Goal: Information Seeking & Learning: Learn about a topic

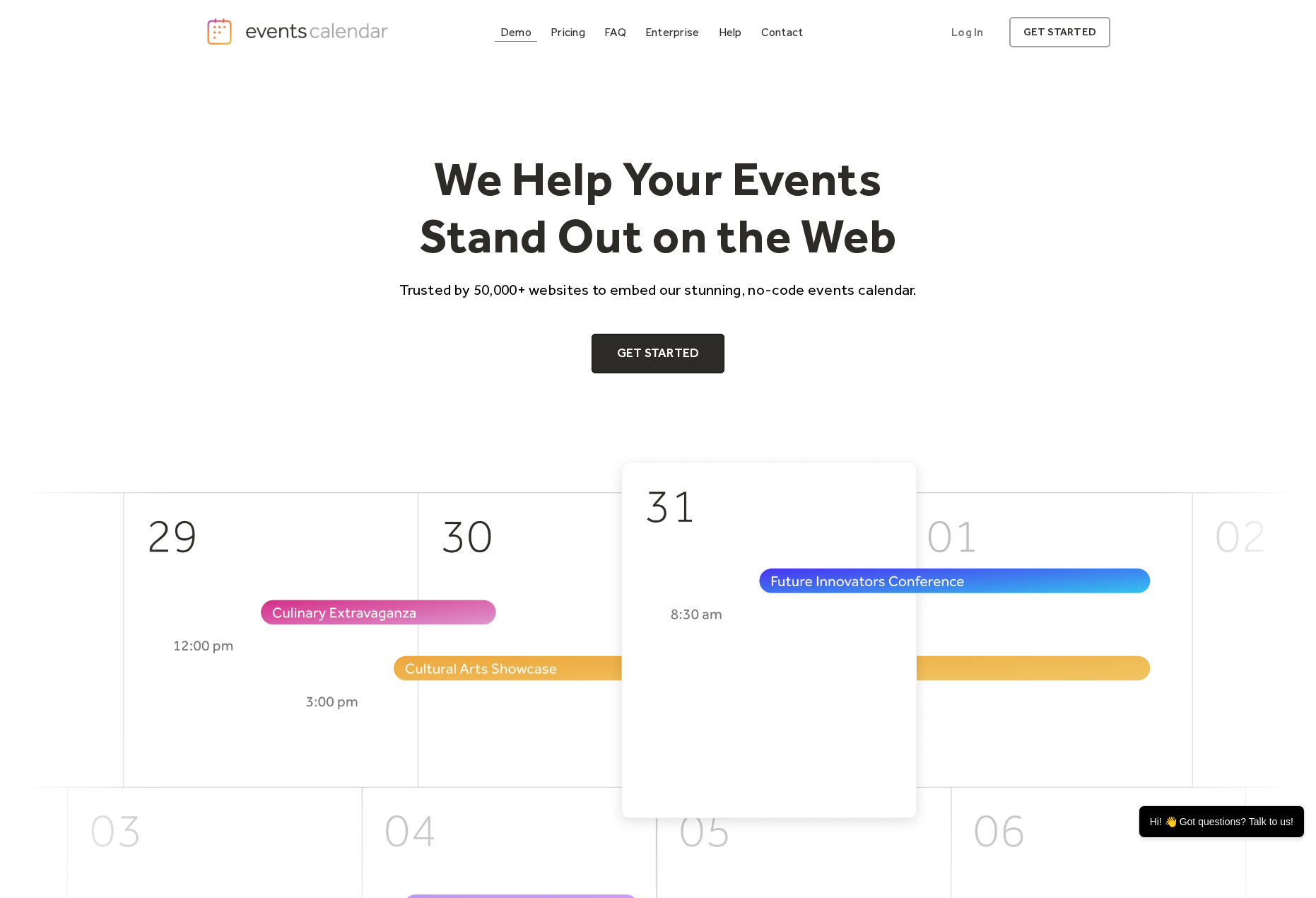
click at [512, 32] on div "Demo" at bounding box center [516, 32] width 31 height 8
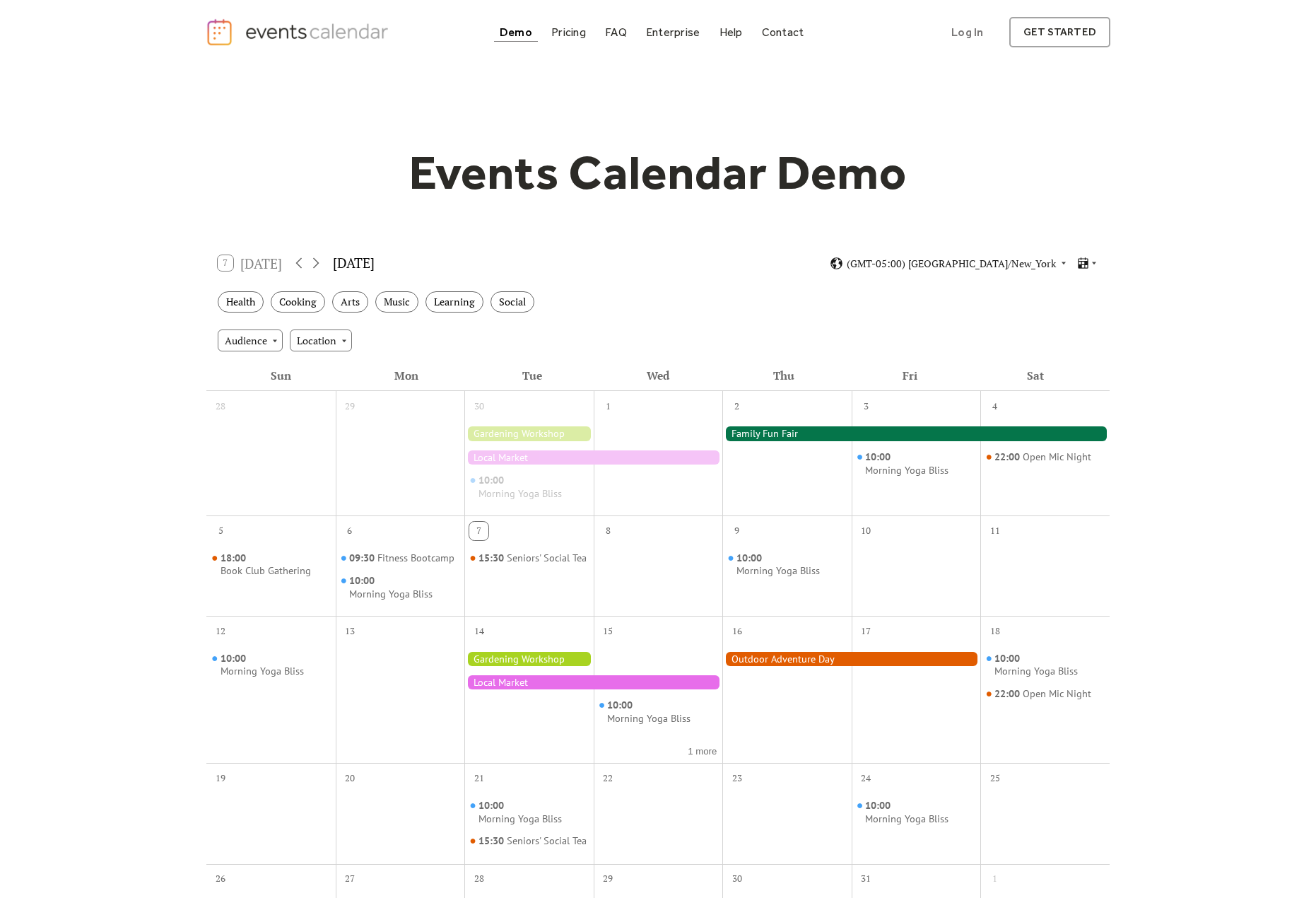
drag, startPoint x: 1136, startPoint y: 160, endPoint x: 1069, endPoint y: 180, distance: 69.9
click at [1069, 180] on div "Events Calendar Demo" at bounding box center [658, 173] width 905 height 58
click at [1093, 259] on icon at bounding box center [1094, 262] width 9 height 9
click at [1082, 326] on span "Agenda" at bounding box center [1069, 323] width 34 height 16
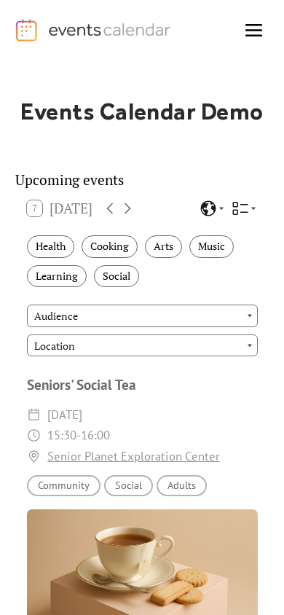
click at [58, 258] on div "Health" at bounding box center [50, 246] width 47 height 23
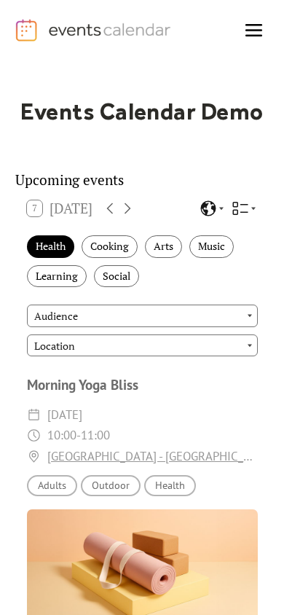
scroll to position [73, 0]
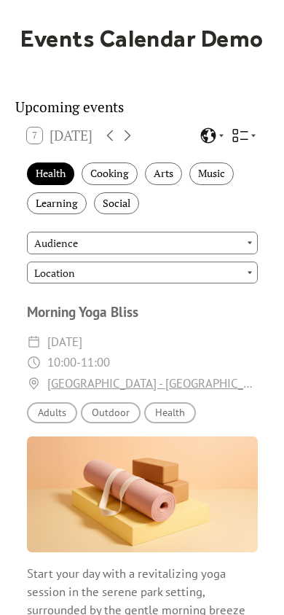
click at [53, 181] on div "Health" at bounding box center [50, 173] width 47 height 23
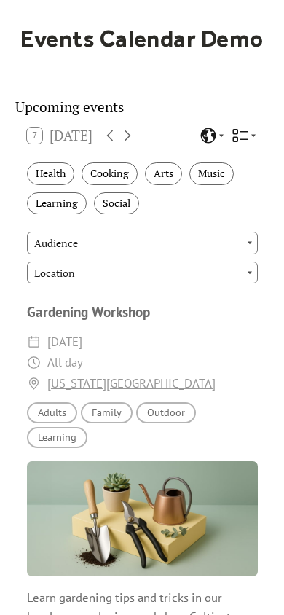
click at [51, 421] on div "Audience Adults" at bounding box center [52, 412] width 50 height 21
click at [105, 420] on div "Audience Family" at bounding box center [107, 412] width 52 height 21
click at [173, 419] on div "Location Outdoor" at bounding box center [166, 412] width 60 height 21
click at [64, 448] on div "Topic Learning" at bounding box center [57, 437] width 60 height 21
click at [56, 184] on div "Health" at bounding box center [50, 173] width 47 height 23
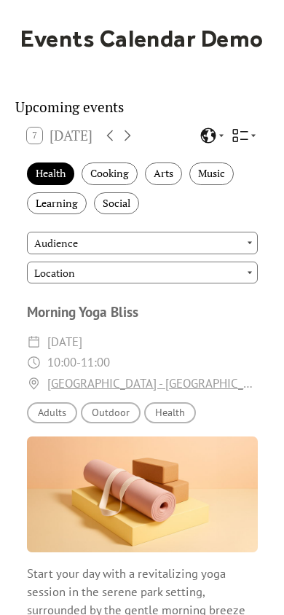
click at [56, 184] on div "Health" at bounding box center [50, 173] width 47 height 23
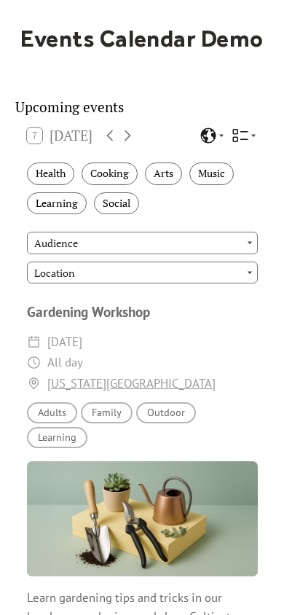
click at [114, 181] on div "Cooking" at bounding box center [110, 173] width 56 height 23
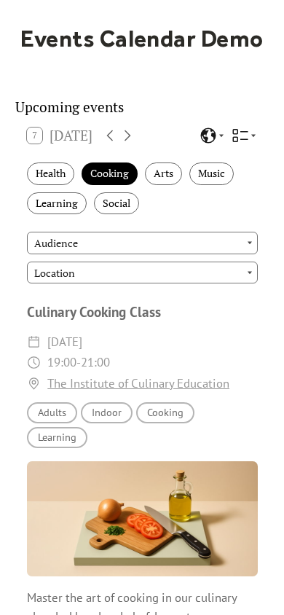
click at [114, 181] on div "Cooking" at bounding box center [110, 173] width 56 height 23
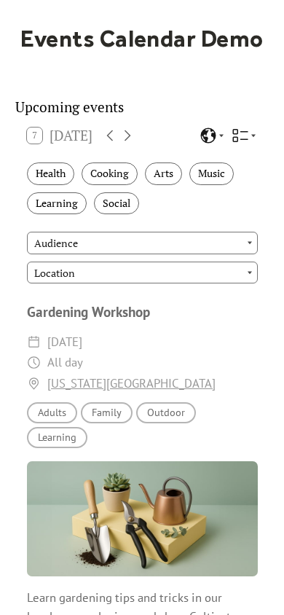
click at [173, 185] on div "Arts" at bounding box center [163, 173] width 37 height 23
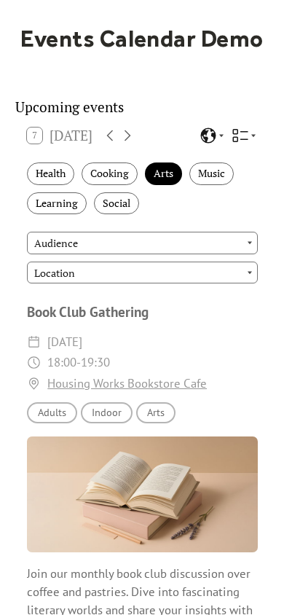
click at [217, 182] on div "Music" at bounding box center [211, 173] width 44 height 23
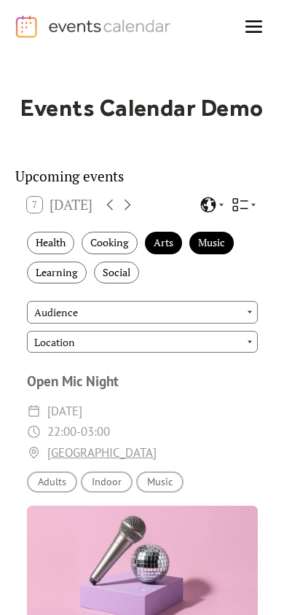
scroll to position [0, 0]
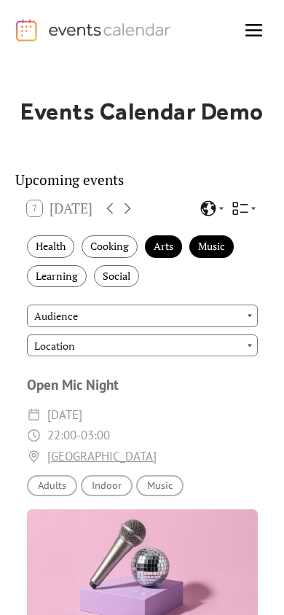
click at [219, 250] on div "Music" at bounding box center [211, 246] width 44 height 23
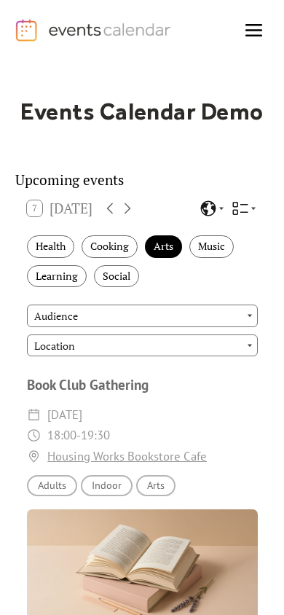
click at [166, 249] on div "Arts" at bounding box center [163, 246] width 37 height 23
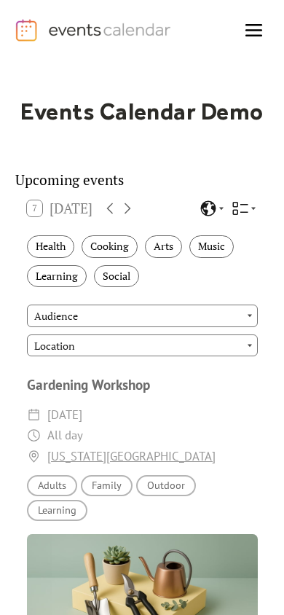
click at [136, 217] on icon at bounding box center [127, 208] width 17 height 17
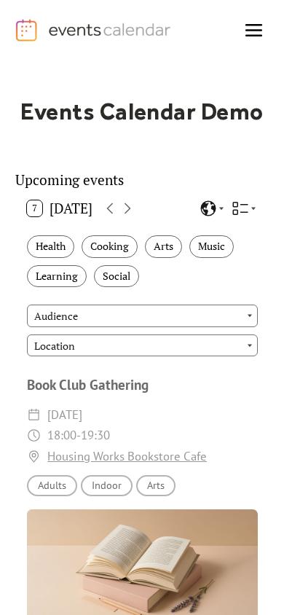
click at [136, 217] on icon at bounding box center [127, 208] width 17 height 17
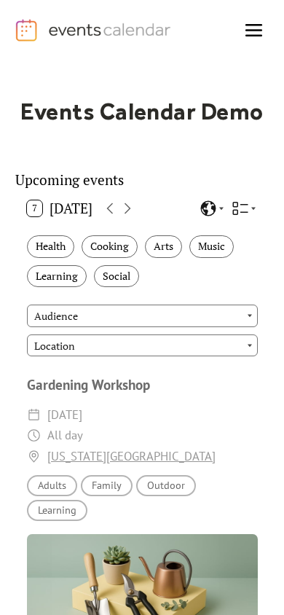
click at [136, 217] on icon at bounding box center [127, 208] width 17 height 17
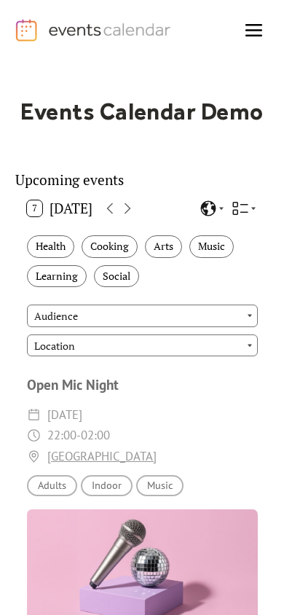
click at [136, 217] on icon at bounding box center [127, 208] width 17 height 17
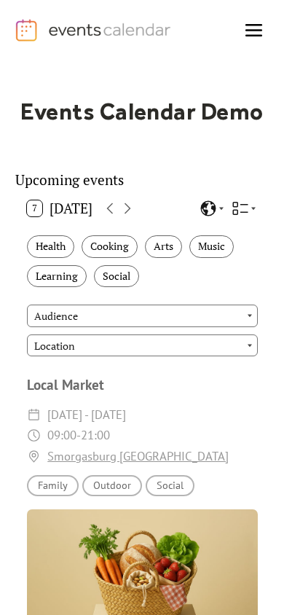
click at [136, 217] on icon at bounding box center [127, 208] width 17 height 17
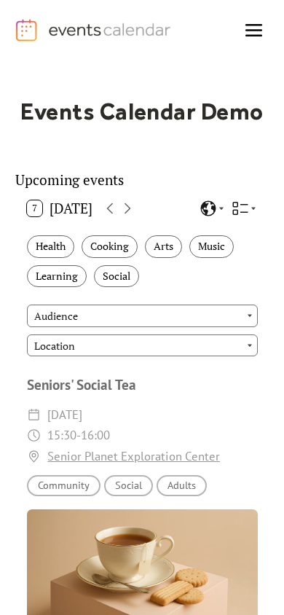
click at [136, 217] on icon at bounding box center [127, 208] width 17 height 17
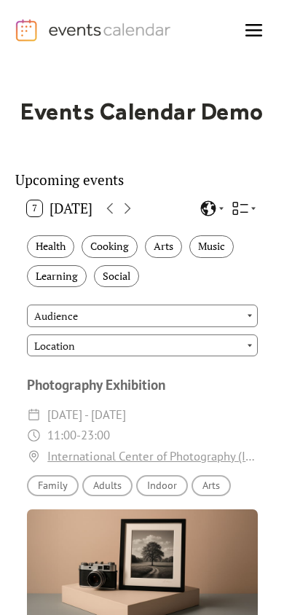
click at [136, 217] on icon at bounding box center [127, 208] width 17 height 17
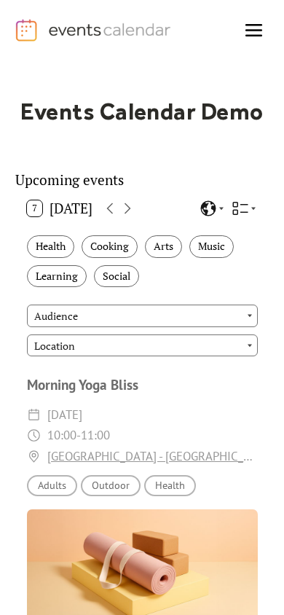
click at [136, 217] on icon at bounding box center [127, 208] width 17 height 17
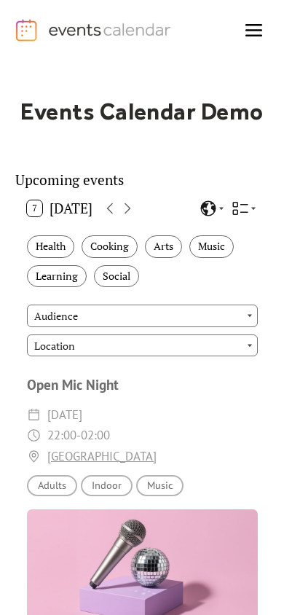
click at [247, 217] on icon at bounding box center [240, 208] width 17 height 17
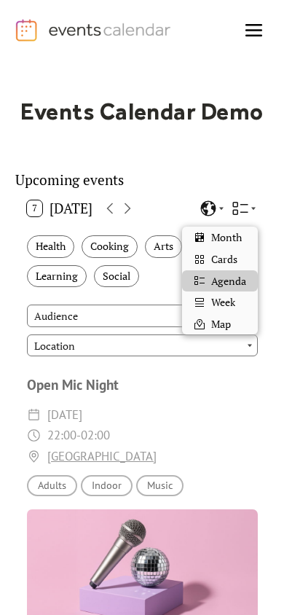
click at [230, 303] on span "Week" at bounding box center [223, 302] width 24 height 16
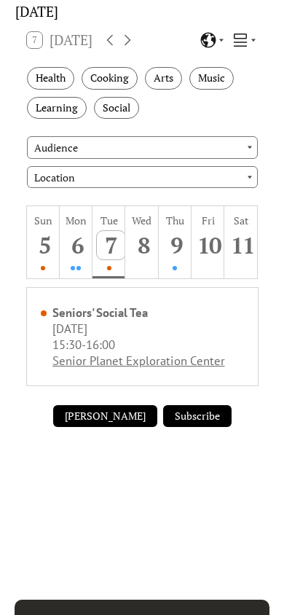
scroll to position [146, 0]
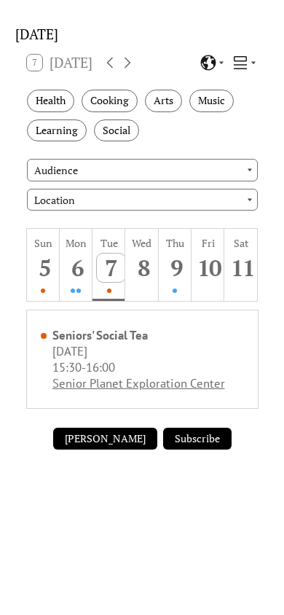
click at [71, 71] on div "7 [DATE]" at bounding box center [60, 63] width 66 height 16
click at [61, 71] on div "7 [DATE]" at bounding box center [60, 63] width 66 height 16
click at [140, 275] on div "8" at bounding box center [144, 267] width 28 height 28
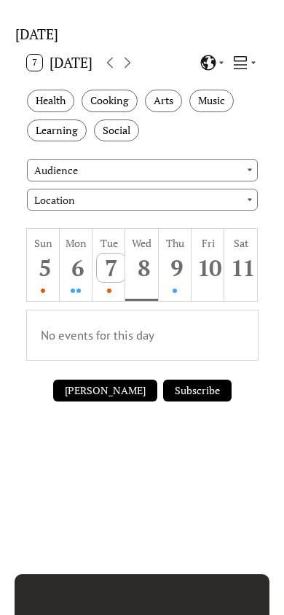
click at [72, 74] on button "7 [DATE]" at bounding box center [60, 62] width 76 height 23
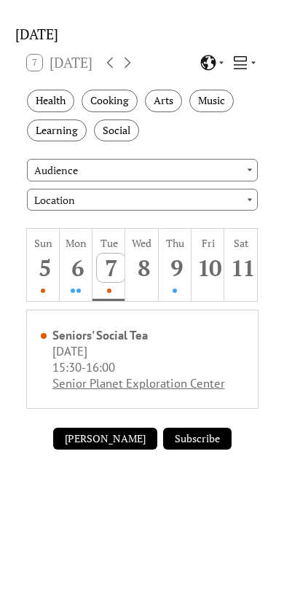
click at [243, 71] on icon at bounding box center [240, 62] width 17 height 17
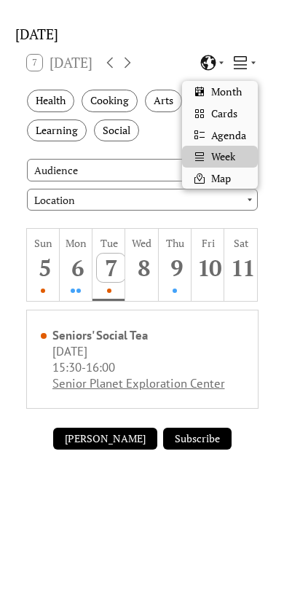
click at [226, 115] on span "Cards" at bounding box center [224, 114] width 26 height 16
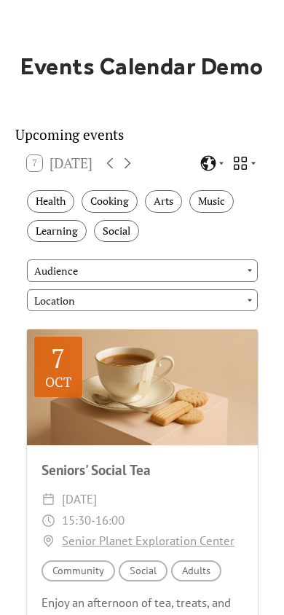
scroll to position [0, 0]
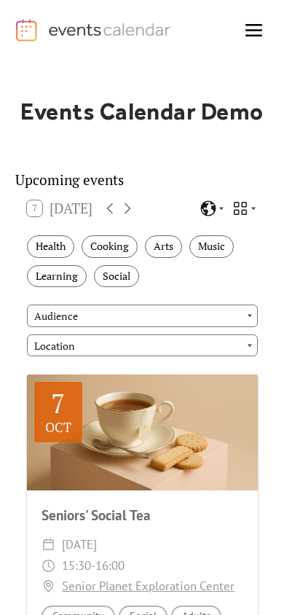
click at [90, 318] on div "Audience" at bounding box center [142, 315] width 231 height 22
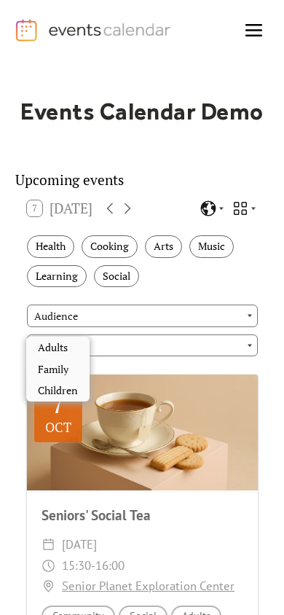
click at [137, 356] on div "Location" at bounding box center [142, 345] width 231 height 22
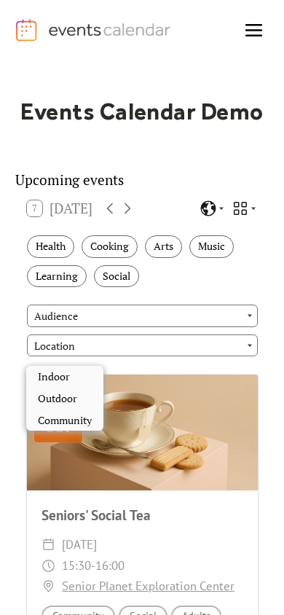
click at [175, 296] on div "Health Cooking Arts Music Learning Social" at bounding box center [142, 260] width 254 height 69
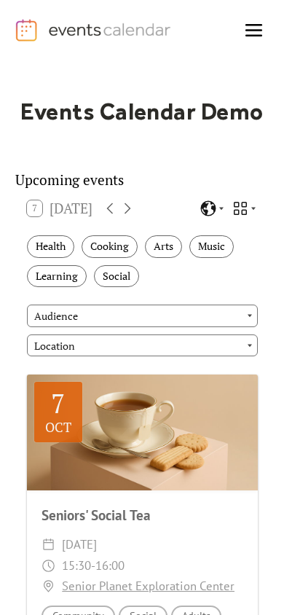
click at [243, 215] on icon at bounding box center [240, 208] width 13 height 13
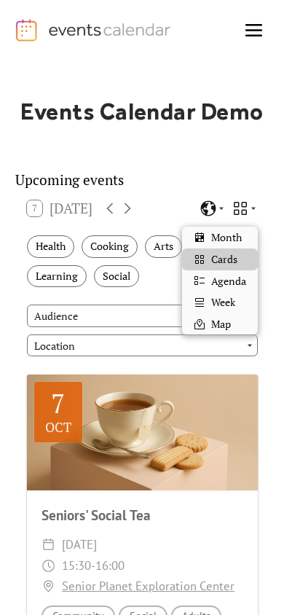
click at [224, 236] on span "Month" at bounding box center [226, 237] width 31 height 16
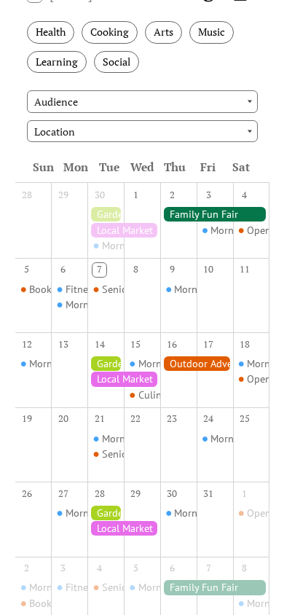
scroll to position [218, 0]
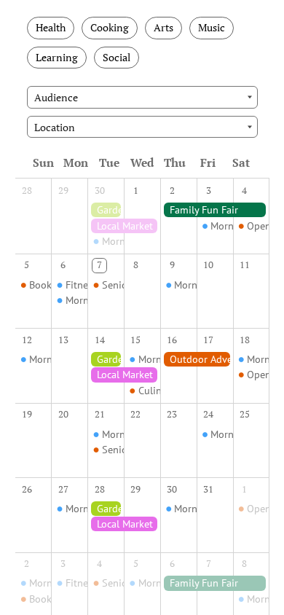
click at [49, 365] on div "Morning Yoga Bliss" at bounding box center [72, 359] width 86 height 15
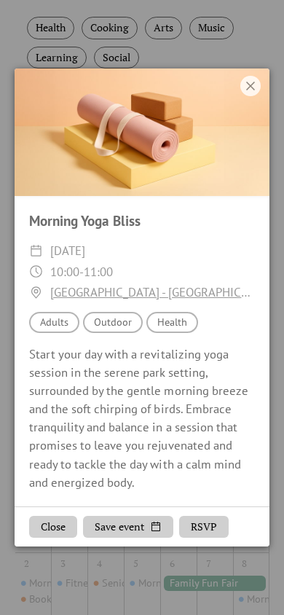
click at [250, 86] on icon at bounding box center [250, 86] width 9 height 9
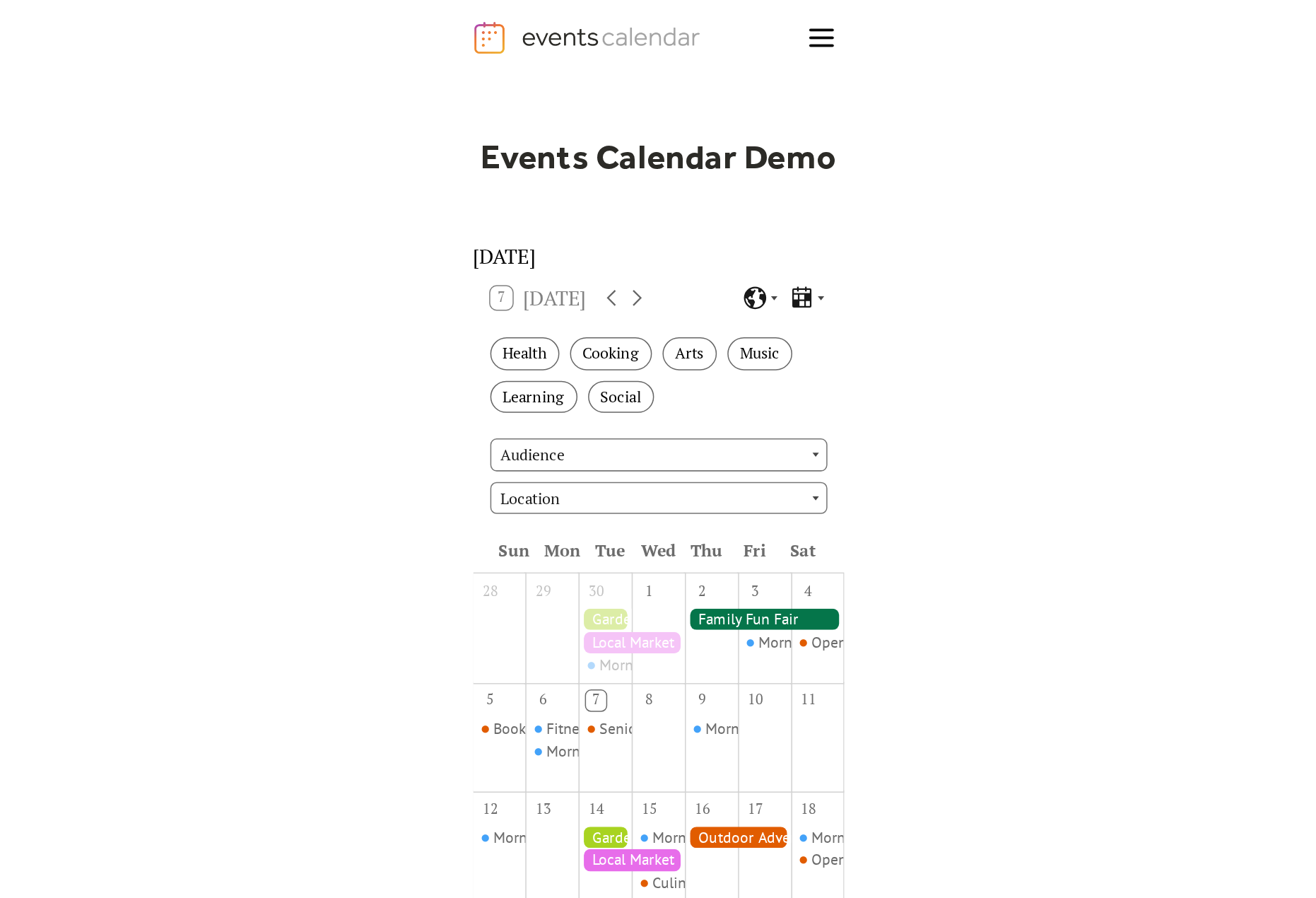
scroll to position [0, 0]
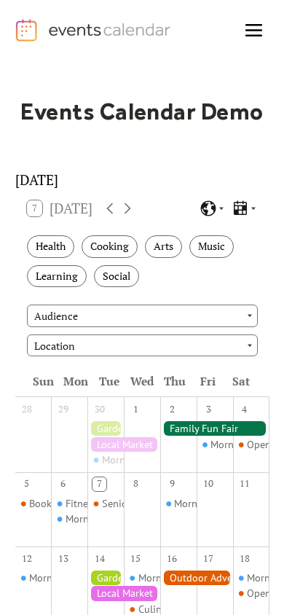
click at [186, 434] on div at bounding box center [214, 428] width 109 height 15
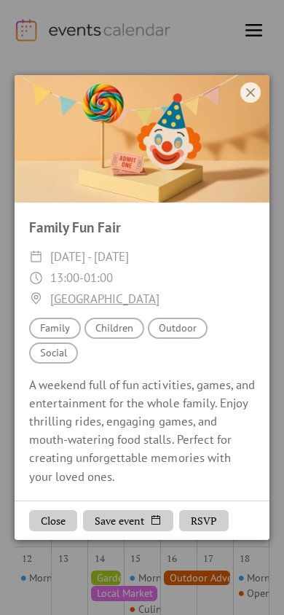
click at [250, 92] on icon at bounding box center [250, 92] width 9 height 9
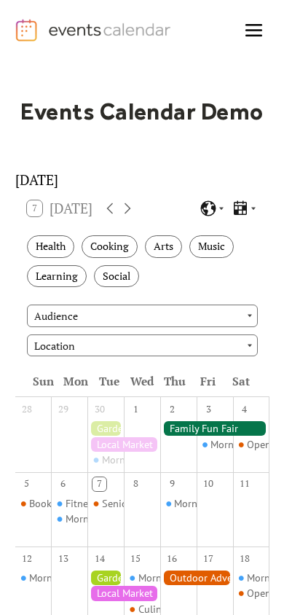
click at [220, 451] on div "Morning Yoga Bliss" at bounding box center [253, 444] width 86 height 15
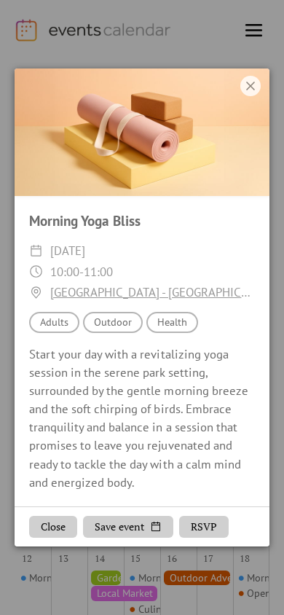
click at [248, 86] on icon at bounding box center [250, 85] width 17 height 17
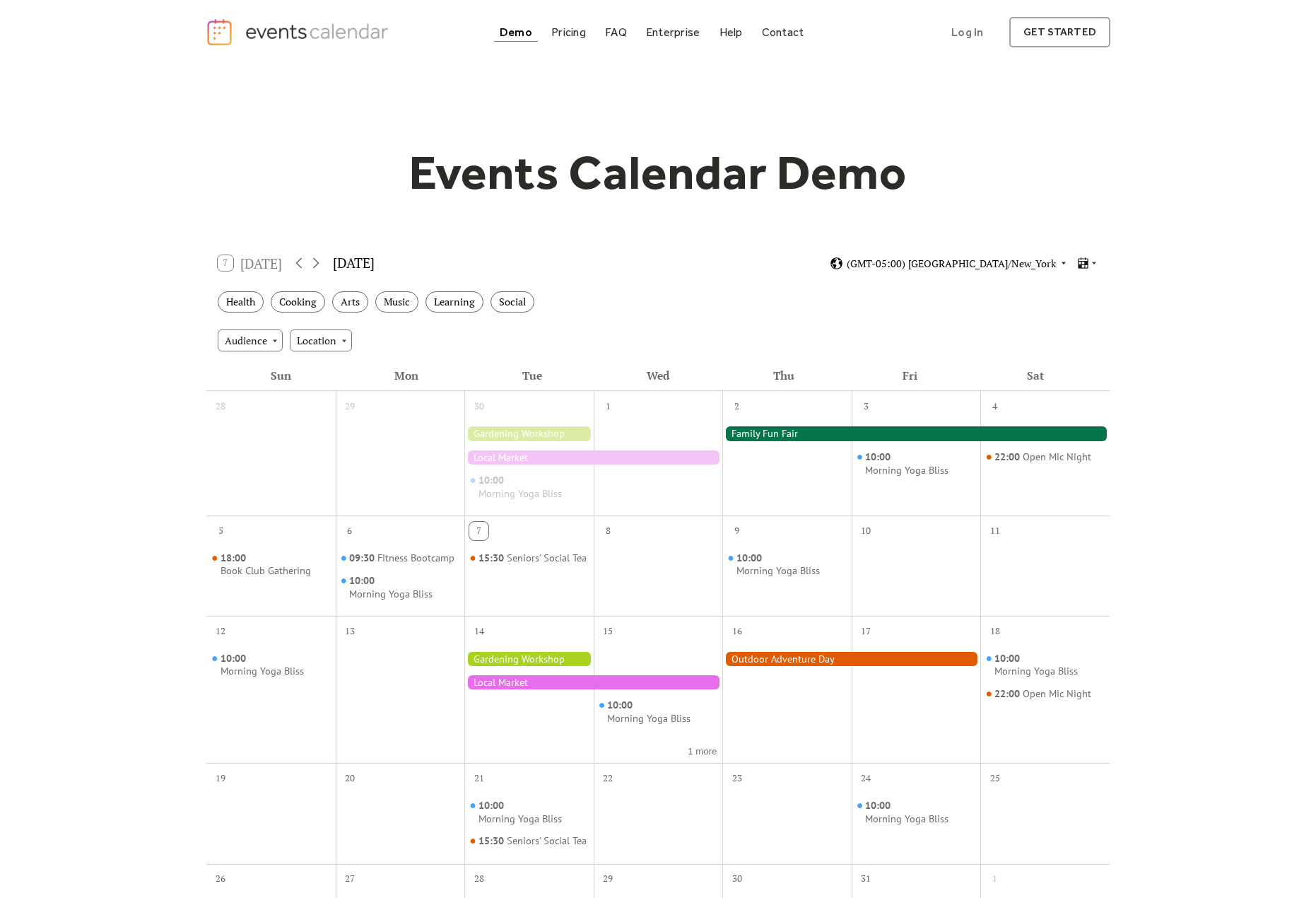
click at [1029, 264] on span "(GMT-05:00) [GEOGRAPHIC_DATA]/New_York" at bounding box center [951, 263] width 210 height 10
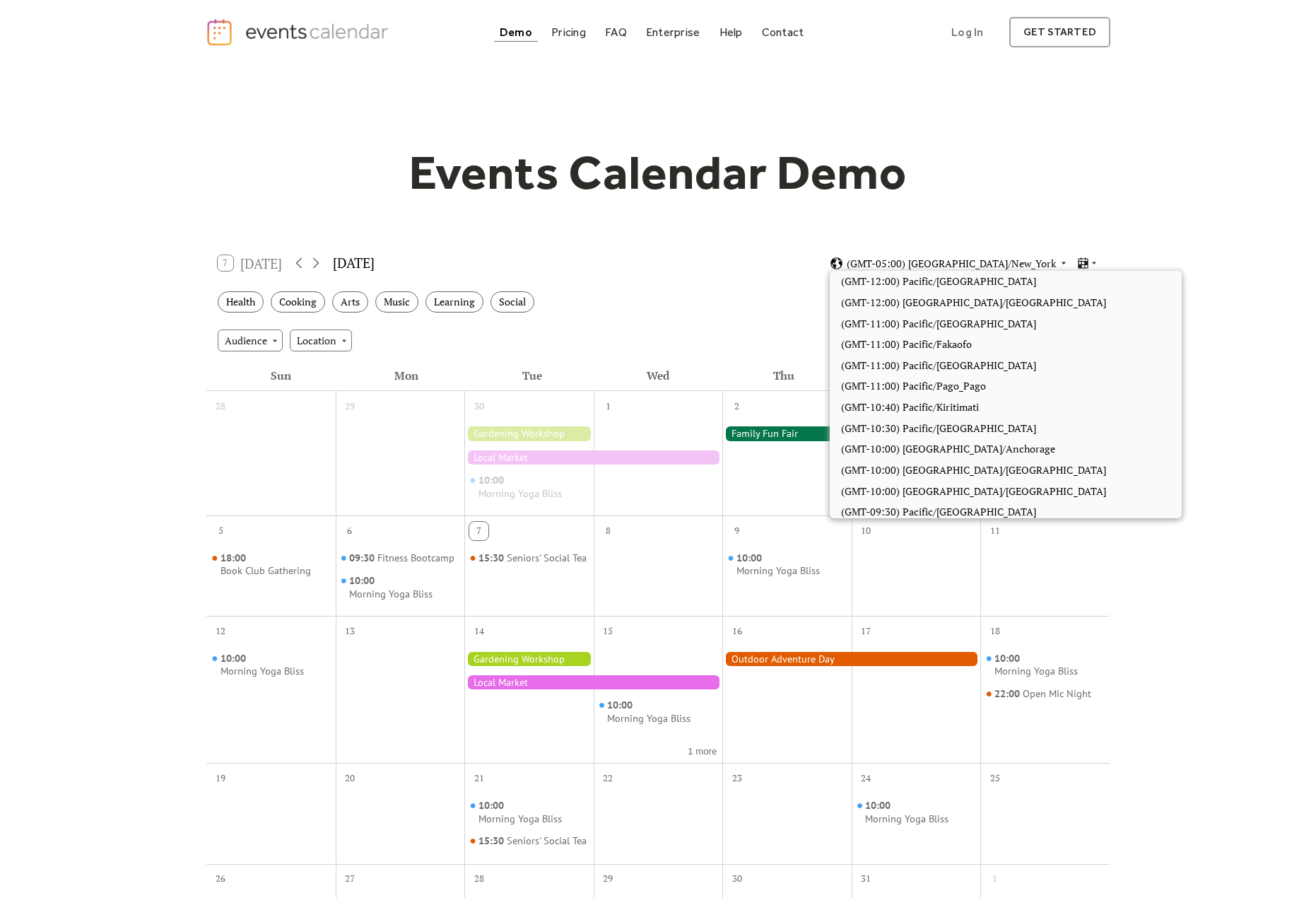
scroll to position [942, 0]
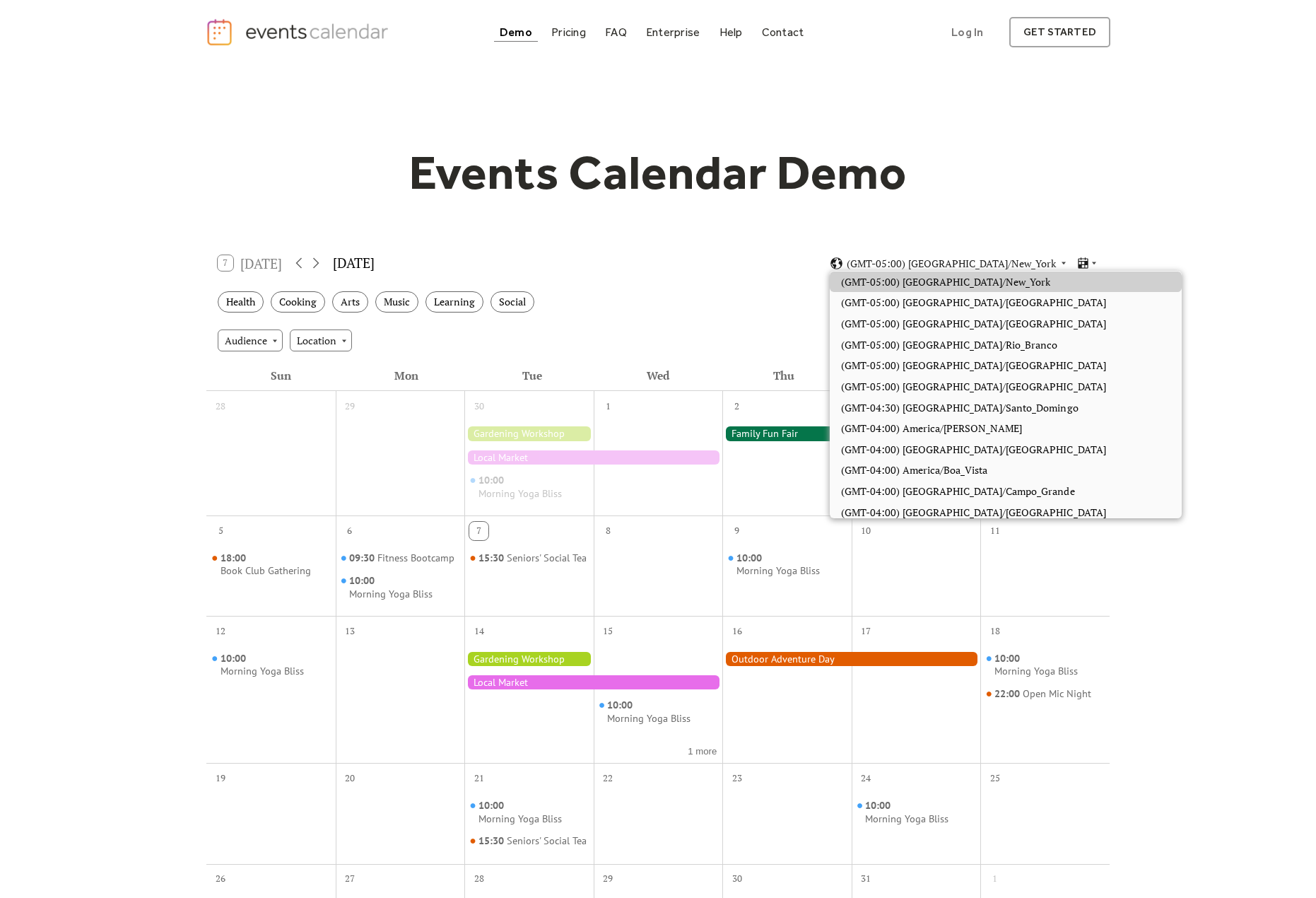
drag, startPoint x: 1155, startPoint y: 299, endPoint x: 1137, endPoint y: 311, distance: 21.6
click at [1155, 300] on div "Events Calendar Demo Loading the Events Calendar..." at bounding box center [658, 629] width 1316 height 1130
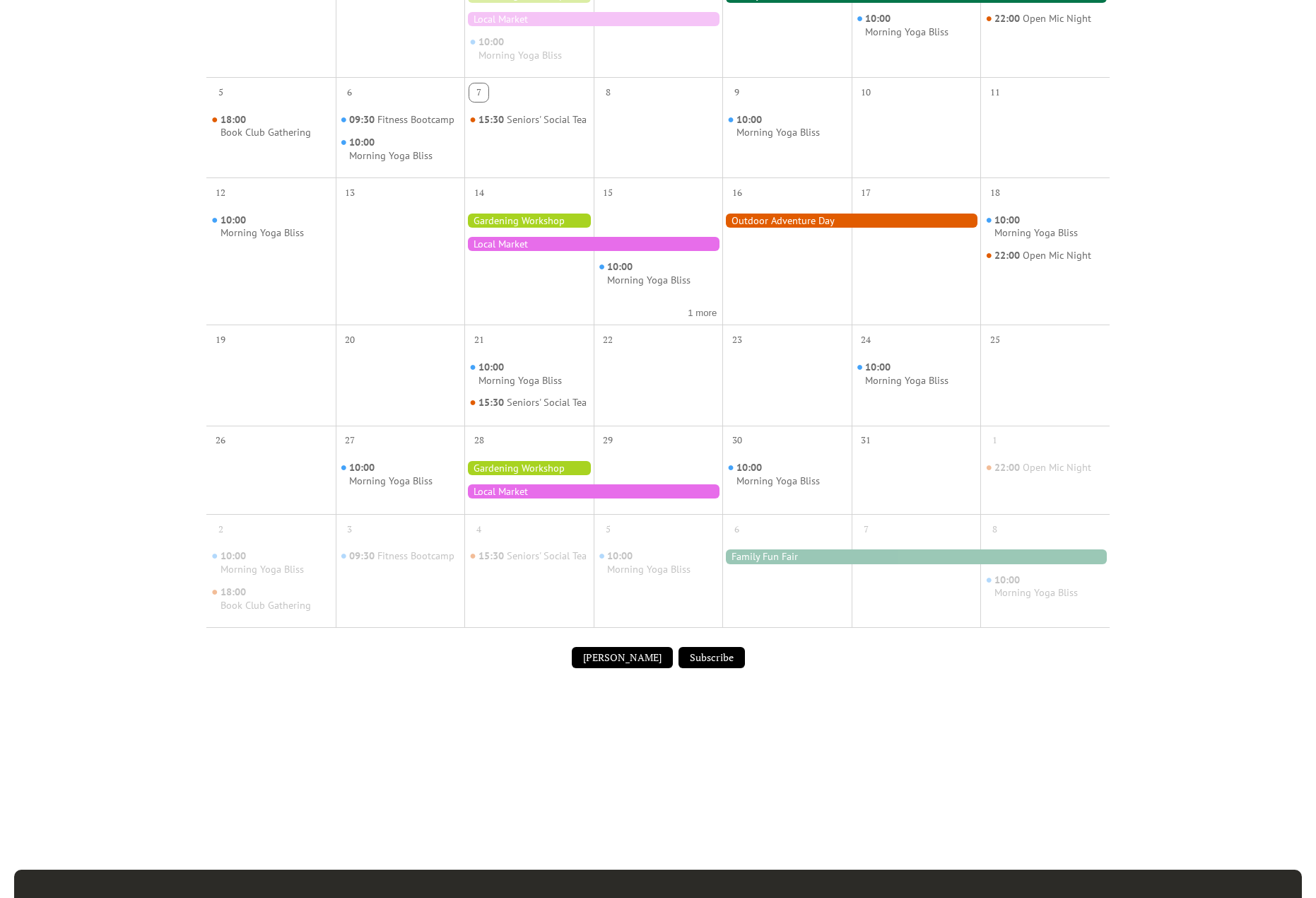
scroll to position [495, 0]
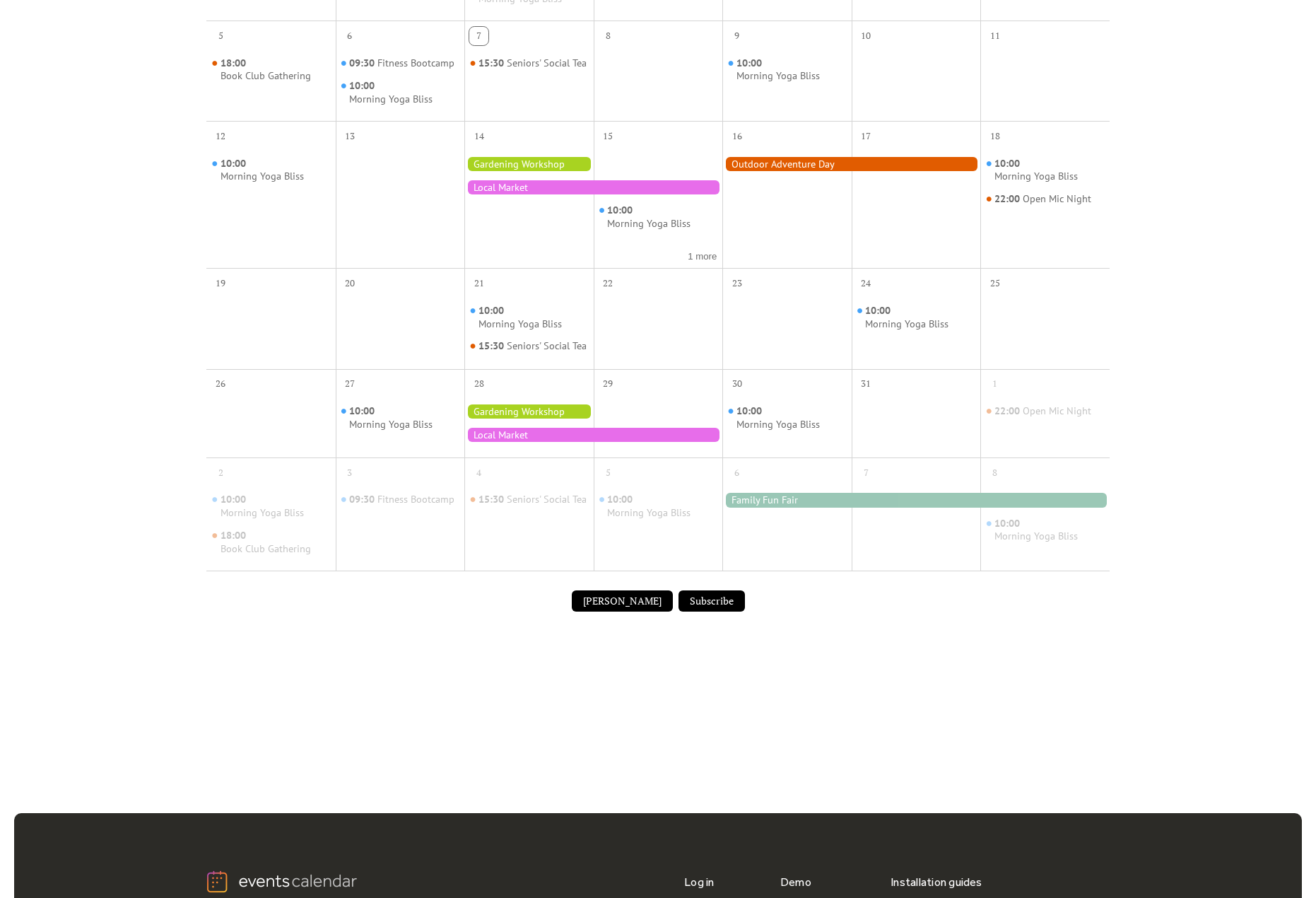
click at [682, 610] on button "Subscribe" at bounding box center [711, 601] width 66 height 21
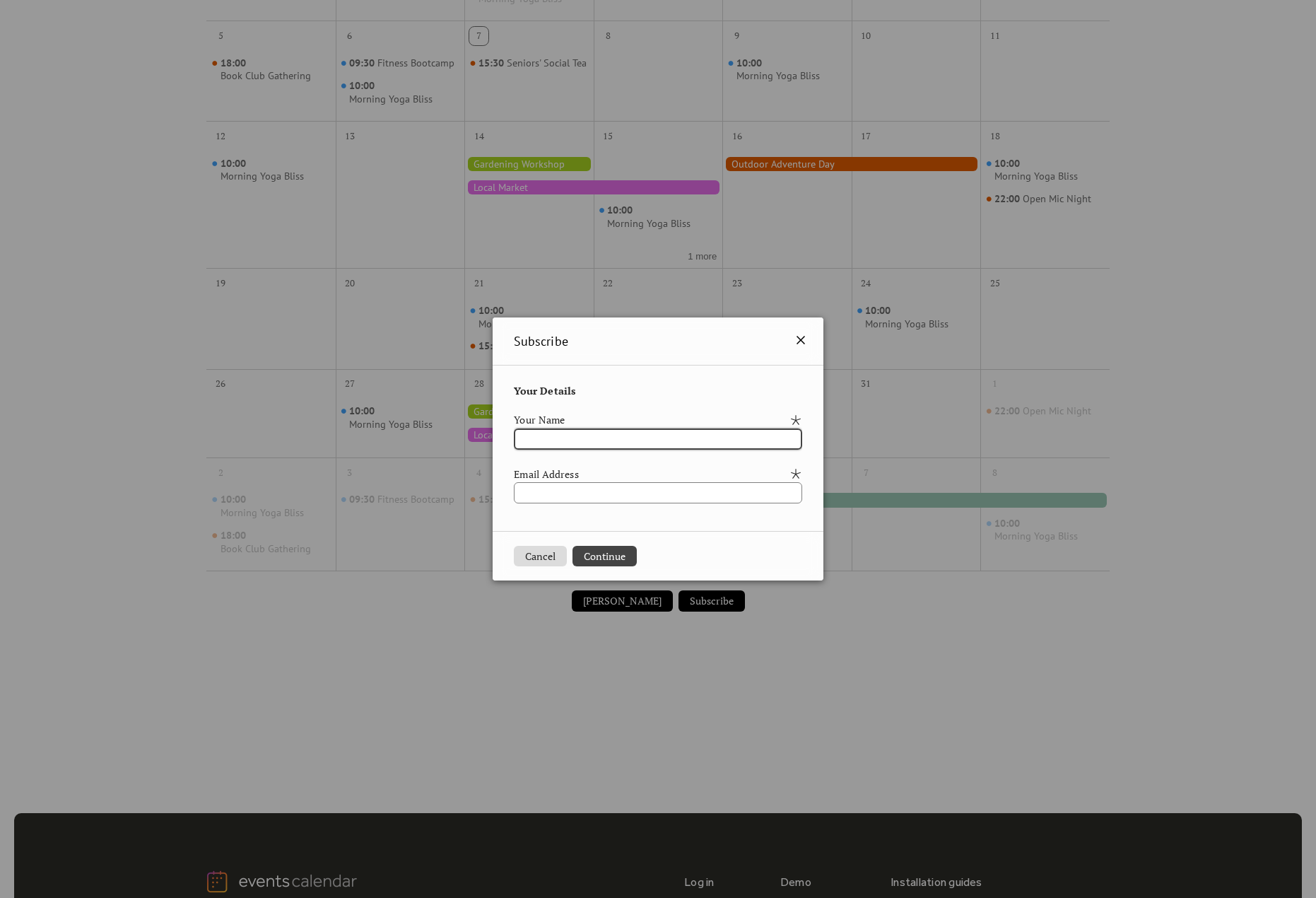
click at [809, 342] on icon at bounding box center [800, 339] width 16 height 17
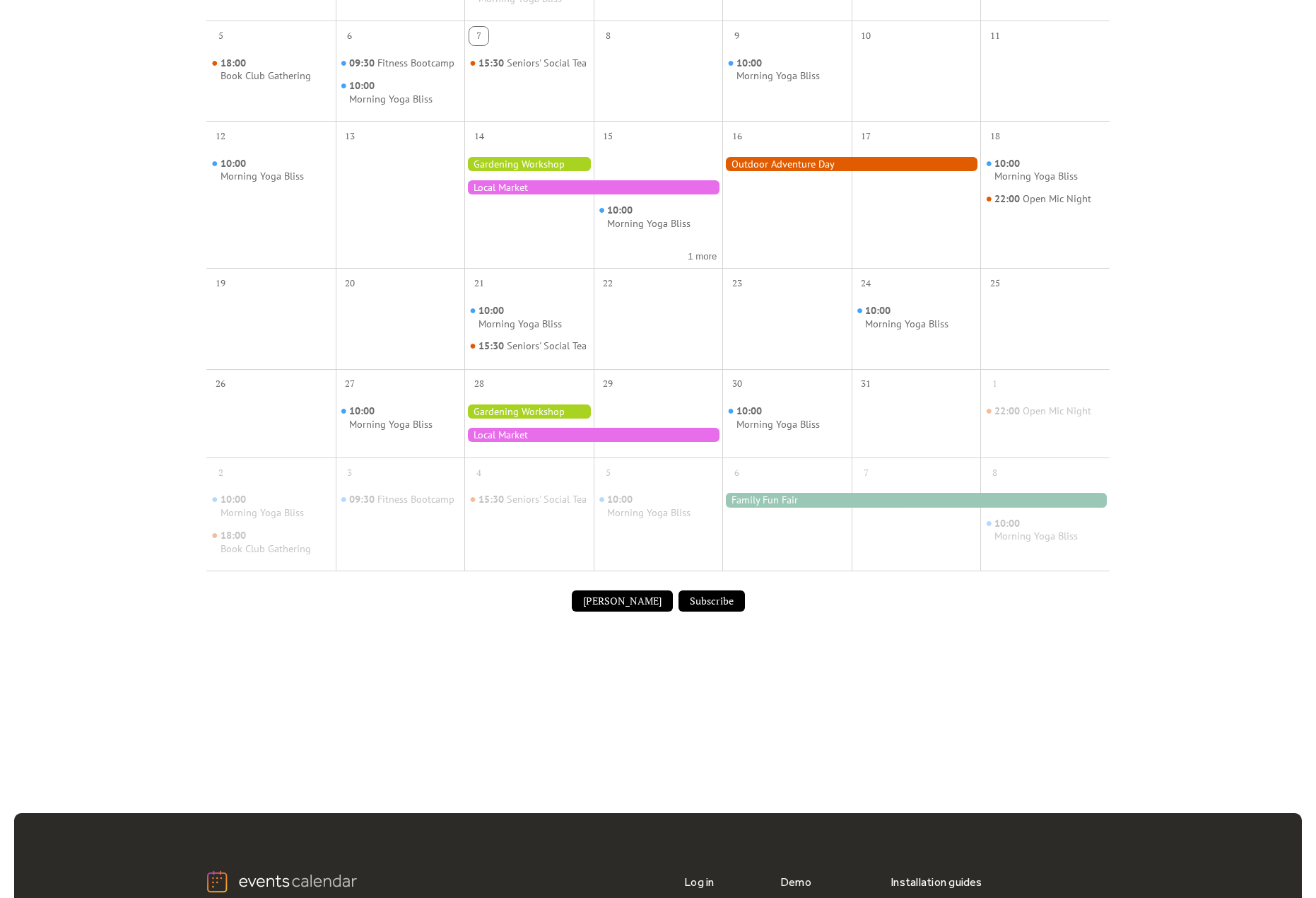
click at [642, 612] on button "[PERSON_NAME]" at bounding box center [622, 601] width 101 height 21
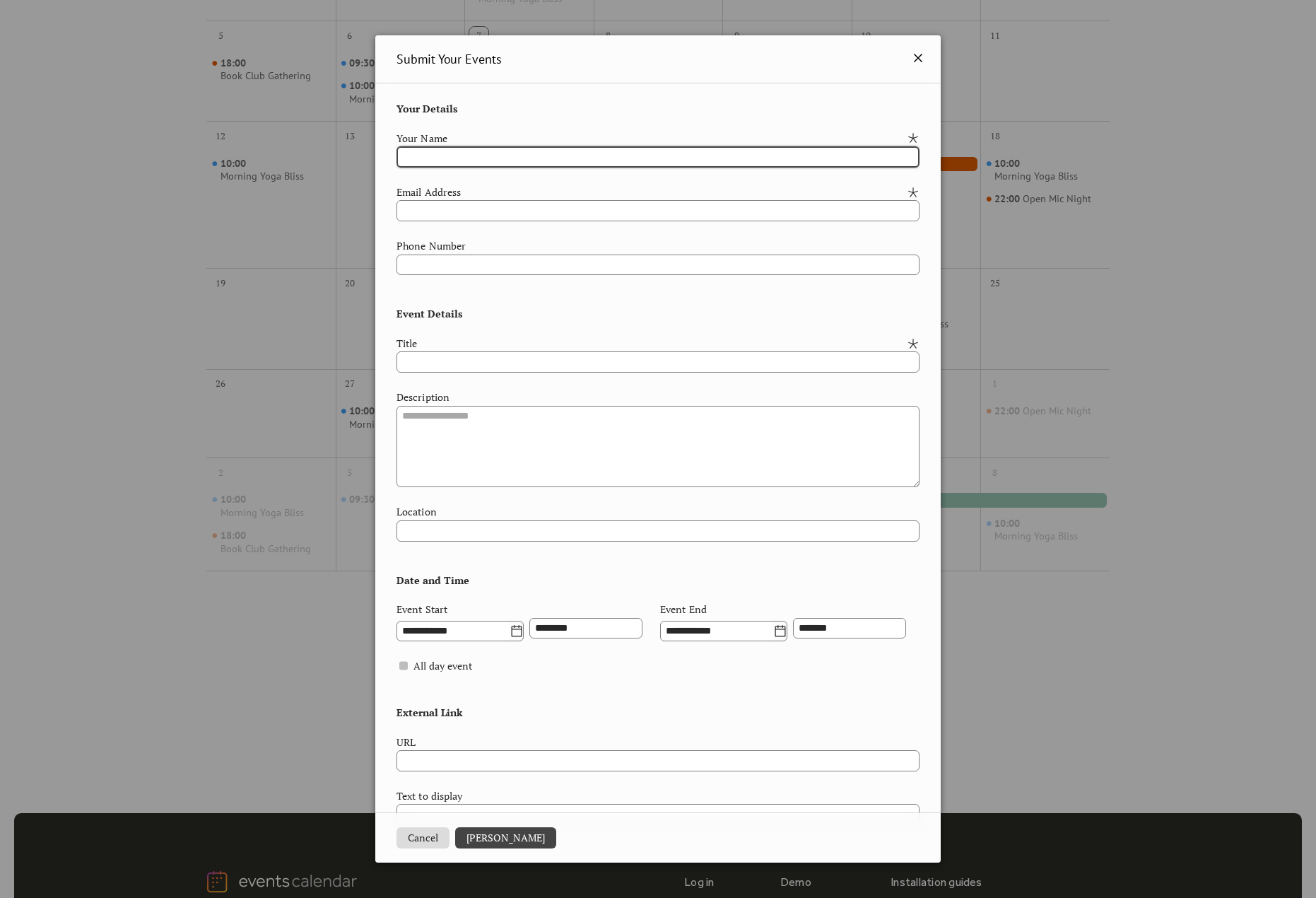
click at [913, 58] on icon at bounding box center [917, 57] width 9 height 9
